Goal: Navigation & Orientation: Find specific page/section

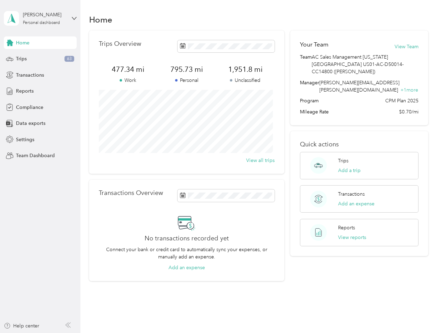
click at [220, 166] on div "Trips Overview 477.34 mi Work 795.73 mi Personal 1,951.8 mi Unclassified View a…" at bounding box center [186, 101] width 195 height 143
click at [40, 18] on div "[PERSON_NAME]" at bounding box center [44, 14] width 43 height 7
click at [40, 43] on div "You’re signed in as [PERSON_NAME][EMAIL_ADDRESS][PERSON_NAME][DOMAIN_NAME] Team…" at bounding box center [116, 60] width 224 height 71
click at [10, 43] on div "You’re signed in as [PERSON_NAME][EMAIL_ADDRESS][PERSON_NAME][DOMAIN_NAME] Team…" at bounding box center [116, 60] width 224 height 71
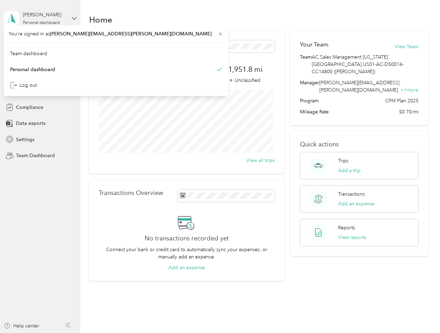
click at [40, 59] on div "Trips 63" at bounding box center [40, 59] width 73 height 12
